Goal: Task Accomplishment & Management: Manage account settings

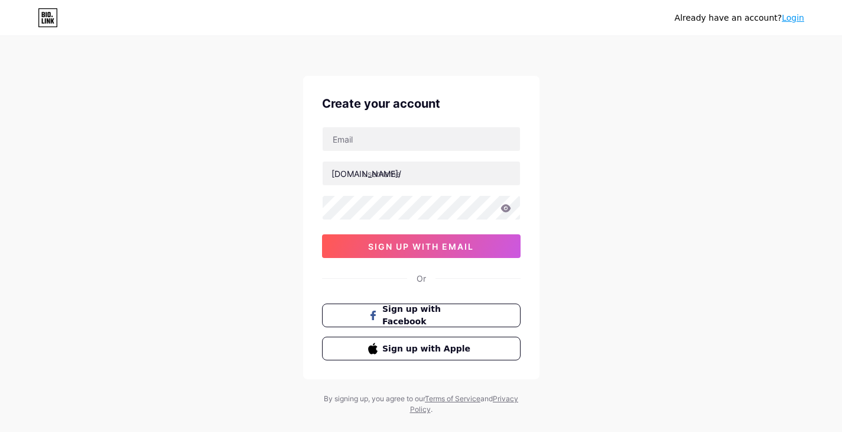
click at [795, 18] on link "Login" at bounding box center [793, 17] width 22 height 9
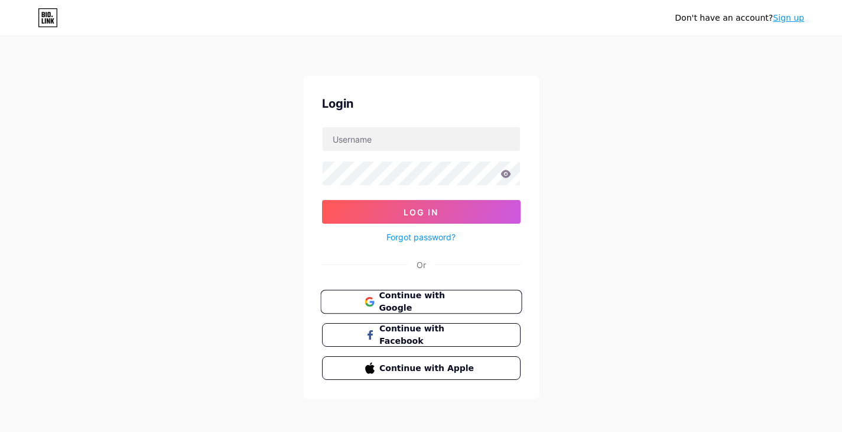
click at [442, 303] on span "Continue with Google" at bounding box center [428, 301] width 99 height 25
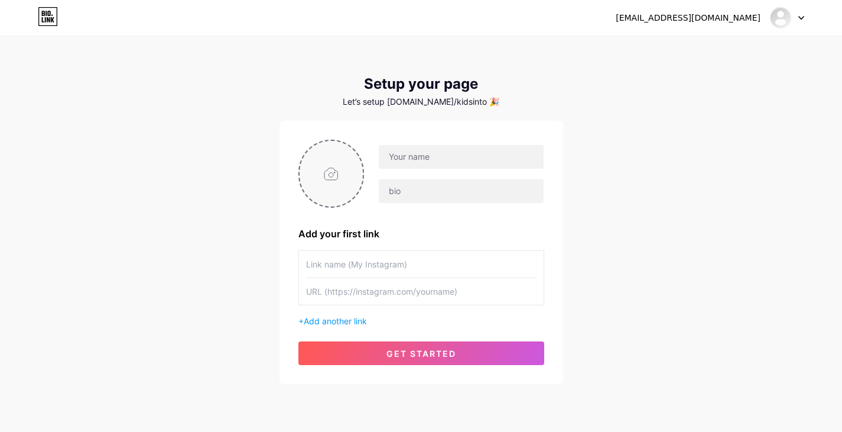
click at [338, 176] on input "file" at bounding box center [332, 174] width 64 height 66
type input "C:\fakepath\kids logo.png"
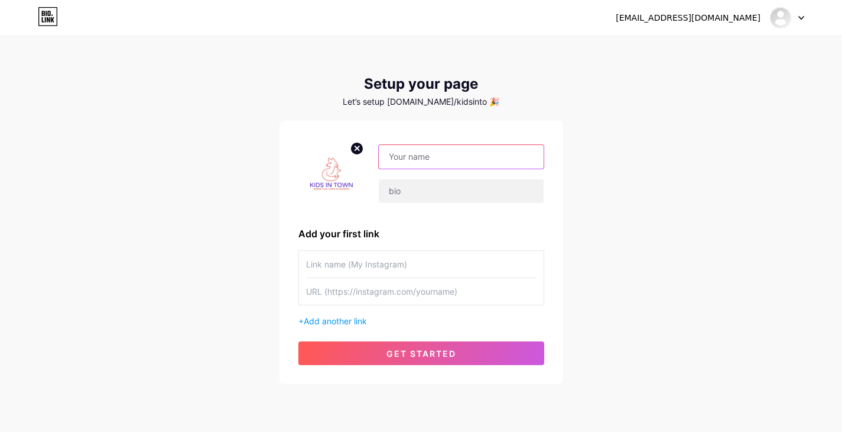
click at [424, 157] on input "text" at bounding box center [461, 157] width 164 height 24
drag, startPoint x: 502, startPoint y: 154, endPoint x: 432, endPoint y: 160, distance: 70.5
click at [432, 160] on input "[EMAIL_ADDRESS][DOMAIN_NAME]" at bounding box center [461, 157] width 164 height 24
type input "kidsintown"
click at [689, 242] on div "[EMAIL_ADDRESS][DOMAIN_NAME] Dashboard Logout Setup your page Let’s setup [DOMA…" at bounding box center [421, 210] width 842 height 421
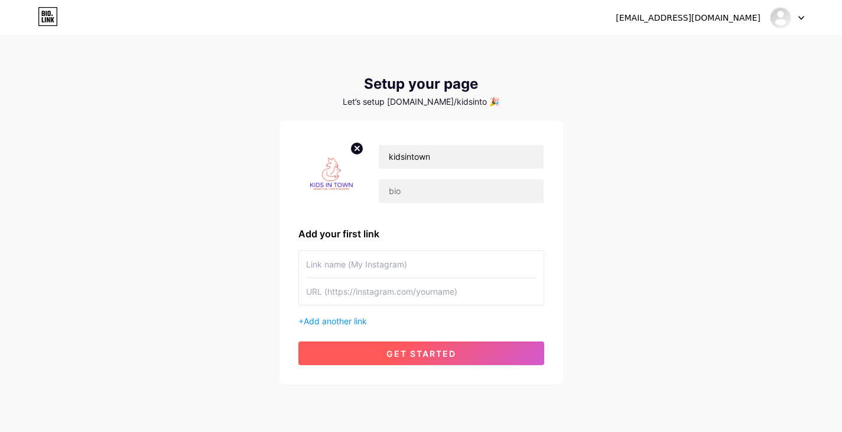
click at [400, 352] on span "get started" at bounding box center [422, 353] width 70 height 10
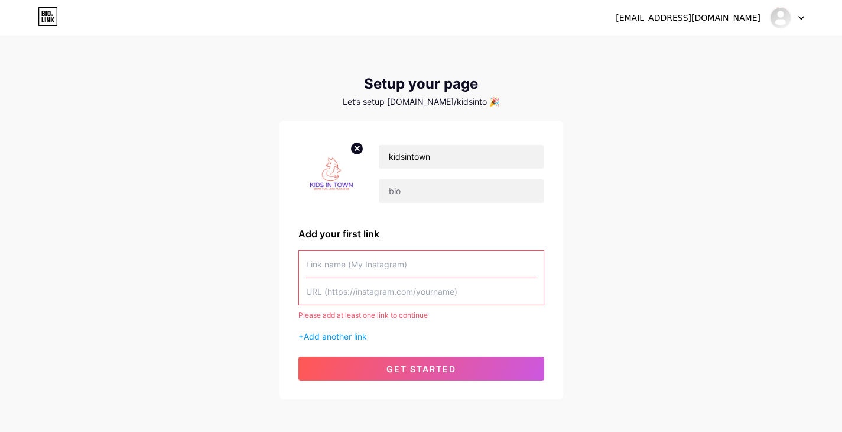
click at [370, 259] on input "text" at bounding box center [421, 264] width 231 height 27
click at [710, 20] on div "[EMAIL_ADDRESS][DOMAIN_NAME]" at bounding box center [688, 18] width 145 height 12
click at [347, 335] on span "Add another link" at bounding box center [335, 336] width 63 height 10
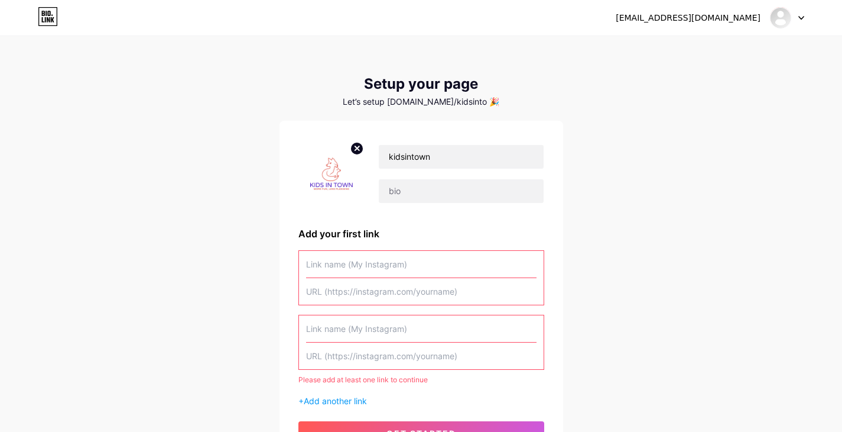
click at [371, 258] on input "text" at bounding box center [421, 264] width 231 height 27
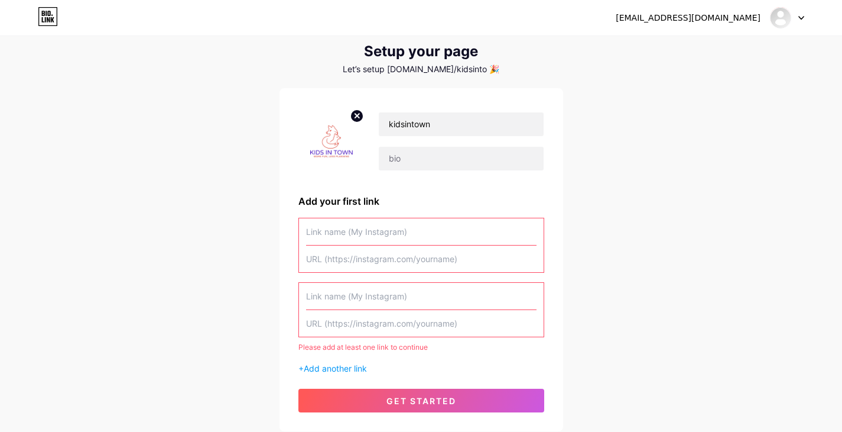
scroll to position [71, 0]
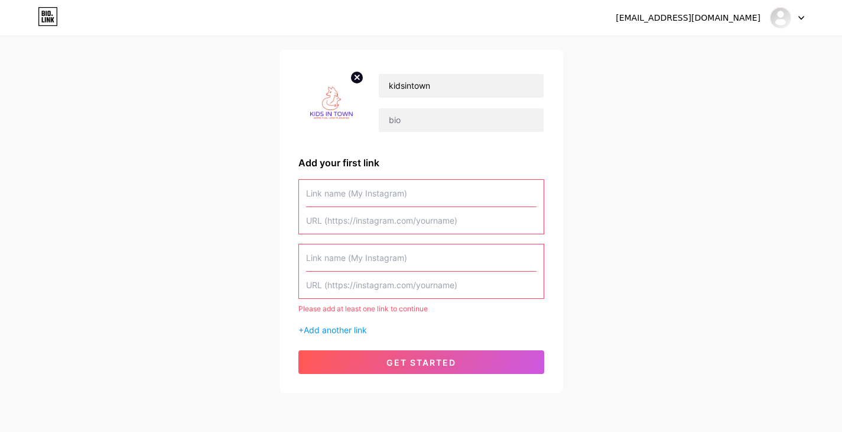
click at [417, 195] on input "text" at bounding box center [421, 193] width 231 height 27
click at [358, 192] on input "text" at bounding box center [421, 193] width 231 height 27
paste input "[URL][DOMAIN_NAME][DOMAIN_NAME]"
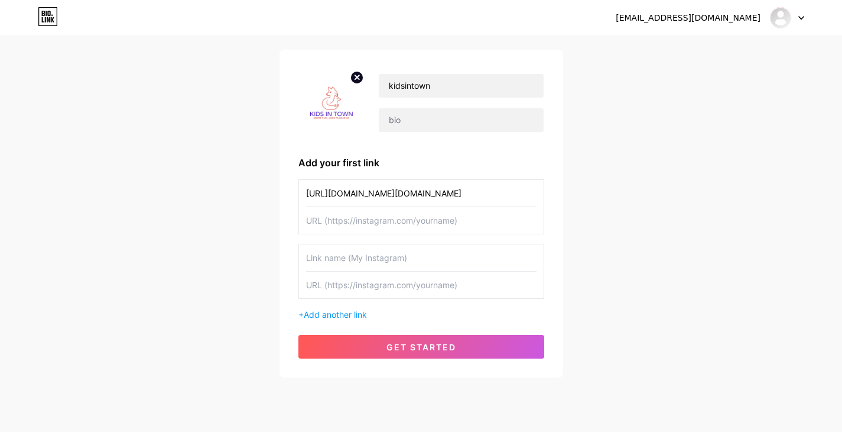
type input "[URL][DOMAIN_NAME][DOMAIN_NAME]"
click at [361, 218] on input "text" at bounding box center [421, 220] width 231 height 27
paste input "[URL][DOMAIN_NAME][DOMAIN_NAME]"
type input "[URL][DOMAIN_NAME][DOMAIN_NAME]"
click at [364, 257] on input "text" at bounding box center [421, 257] width 231 height 27
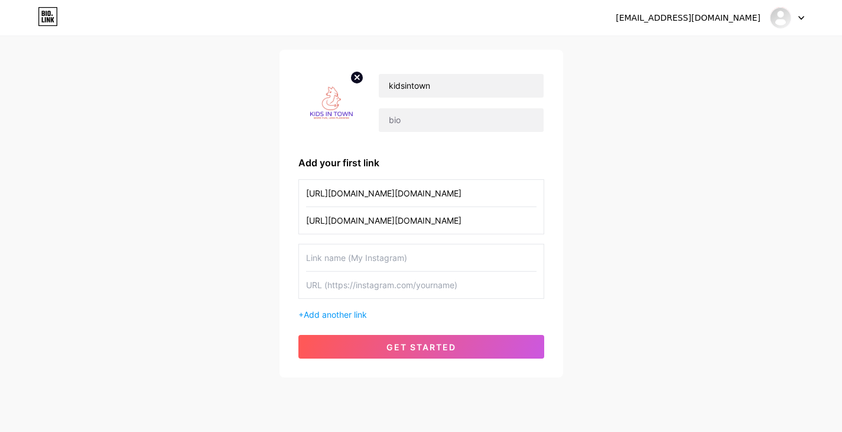
paste input "[URL][DOMAIN_NAME][DOMAIN_NAME]"
type input "[URL][DOMAIN_NAME][DOMAIN_NAME]"
click at [365, 284] on input "text" at bounding box center [421, 284] width 231 height 27
paste input "[URL][DOMAIN_NAME][DOMAIN_NAME]"
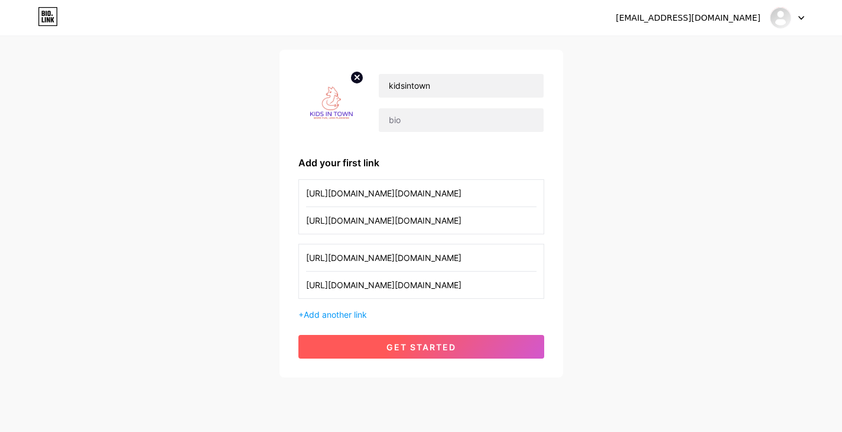
type input "[URL][DOMAIN_NAME][DOMAIN_NAME]"
click at [390, 355] on button "get started" at bounding box center [422, 347] width 246 height 24
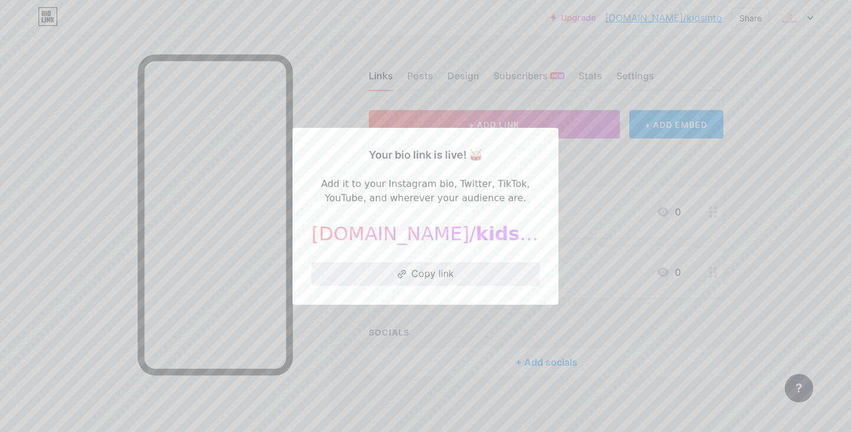
click at [414, 271] on button "Copy link" at bounding box center [426, 274] width 228 height 24
click at [686, 175] on div at bounding box center [425, 216] width 851 height 432
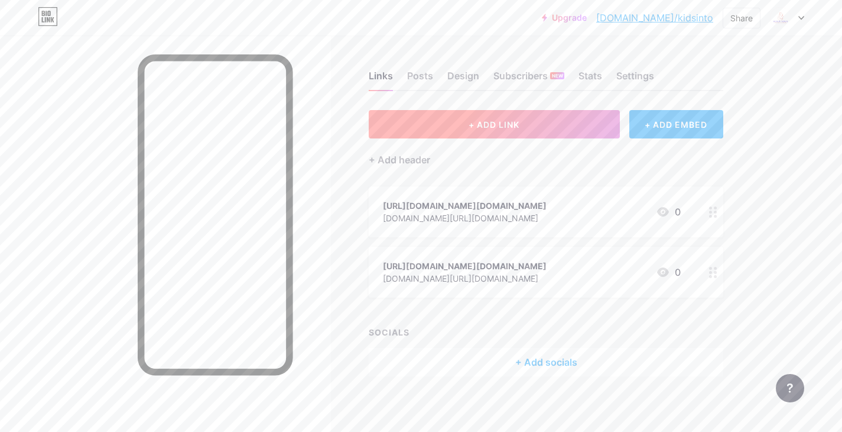
click at [508, 116] on button "+ ADD LINK" at bounding box center [494, 124] width 251 height 28
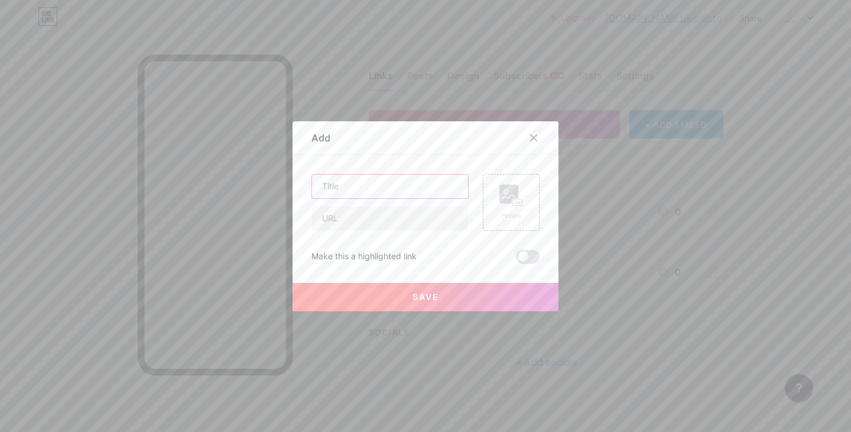
click at [348, 184] on input "text" at bounding box center [390, 186] width 156 height 24
paste input "Best [US_STATE] Destinations for Kids and Parents Alike"
type input "Best [US_STATE] Destinations for Kids and Parents Alike"
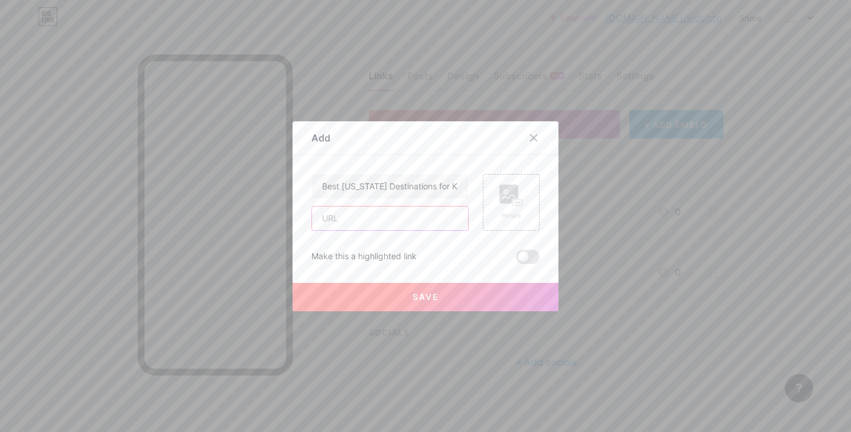
click at [381, 219] on input "text" at bounding box center [390, 218] width 156 height 24
paste input "[URL][DOMAIN_NAME][US_STATE]"
type input "[URL][DOMAIN_NAME][US_STATE]"
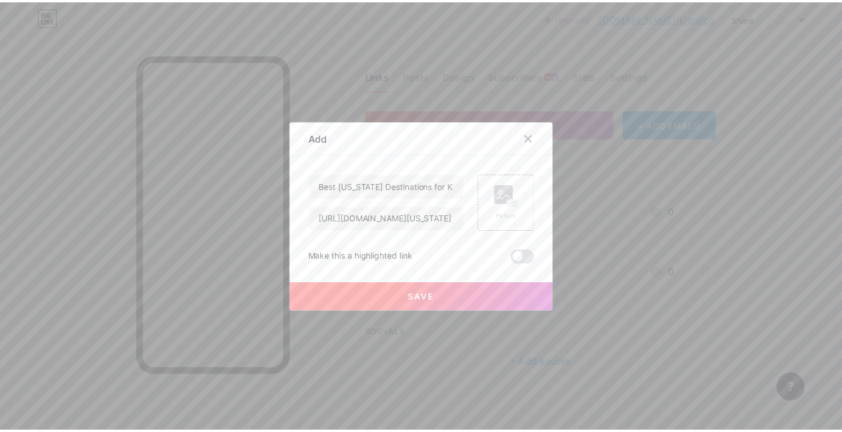
scroll to position [0, 0]
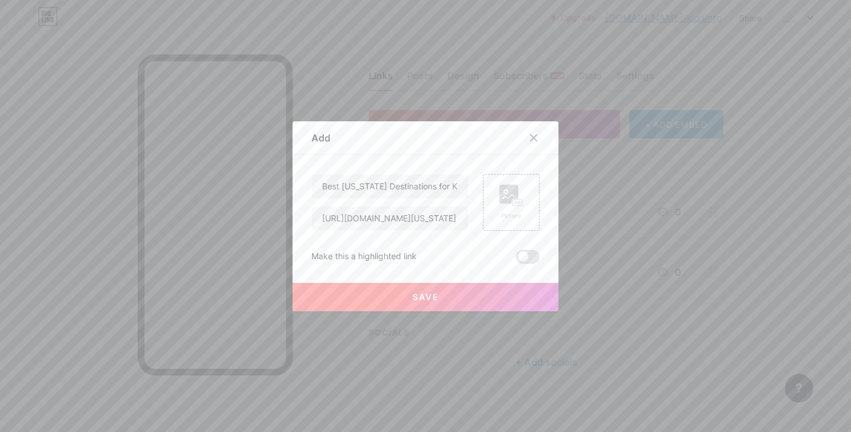
click at [459, 290] on button "Save" at bounding box center [426, 297] width 266 height 28
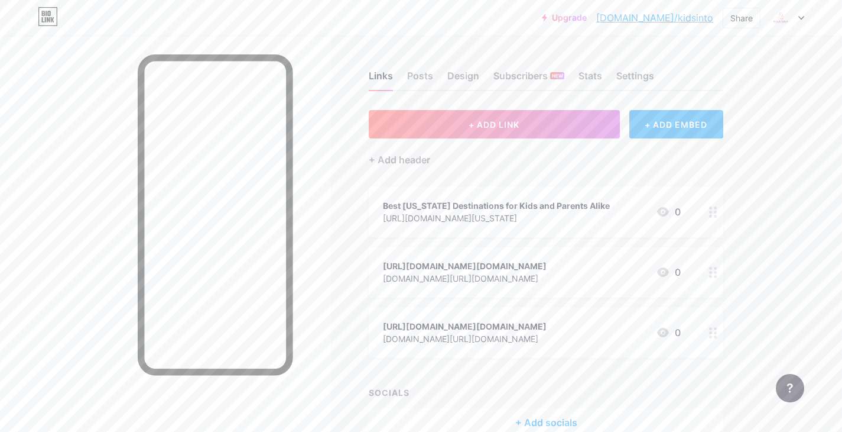
click at [711, 209] on icon at bounding box center [713, 211] width 8 height 11
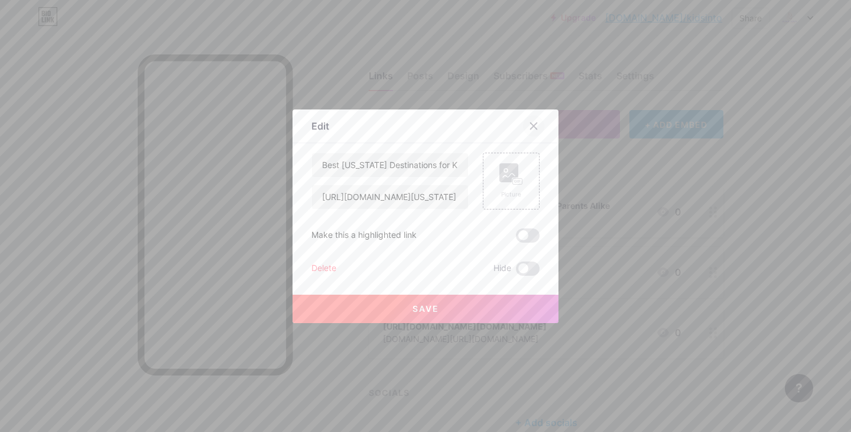
click at [531, 128] on icon at bounding box center [534, 125] width 7 height 7
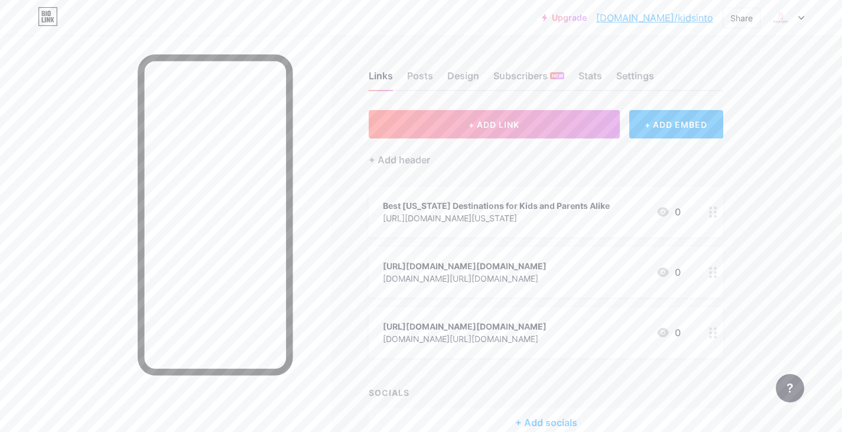
click at [660, 209] on icon at bounding box center [663, 211] width 12 height 9
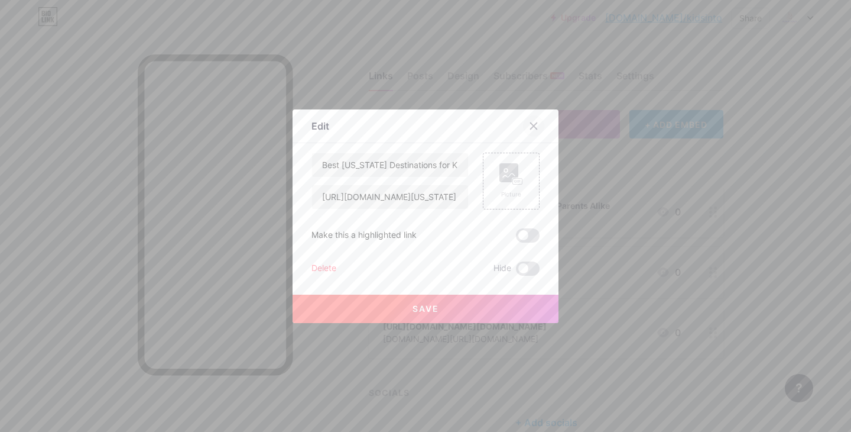
click at [531, 125] on icon at bounding box center [534, 125] width 7 height 7
